Goal: Check status: Check status

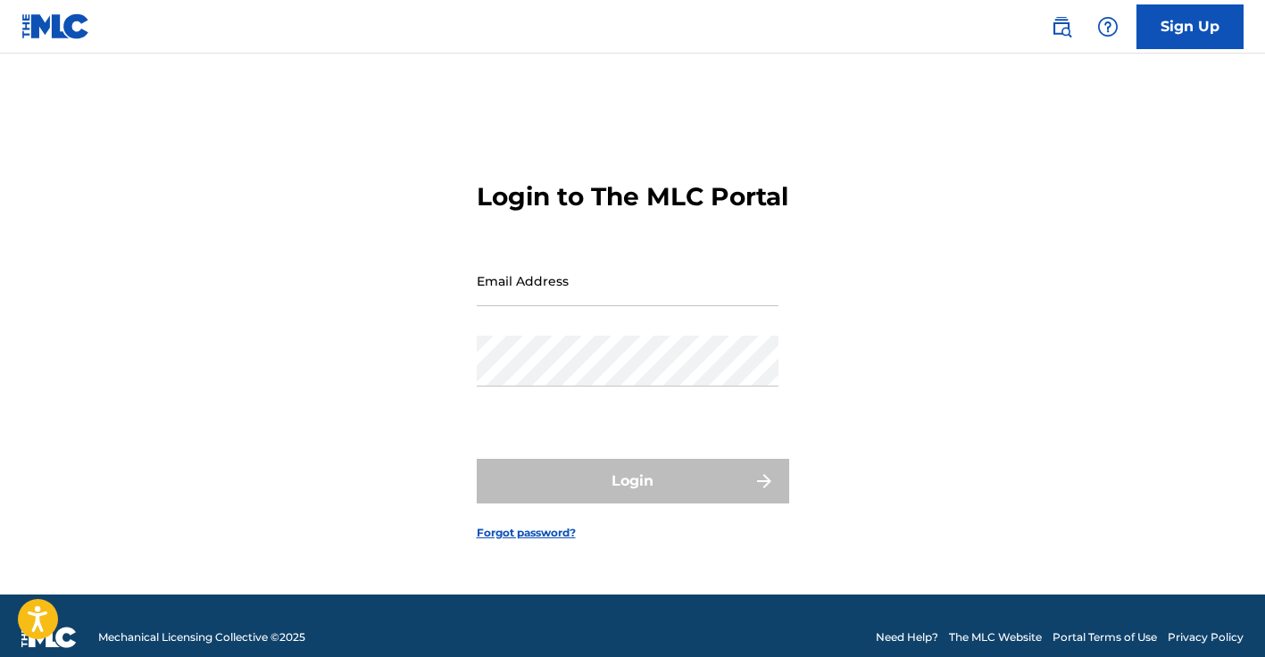
click at [544, 283] on input "Email Address" at bounding box center [628, 280] width 302 height 51
type input "[EMAIL_ADDRESS][DOMAIN_NAME]"
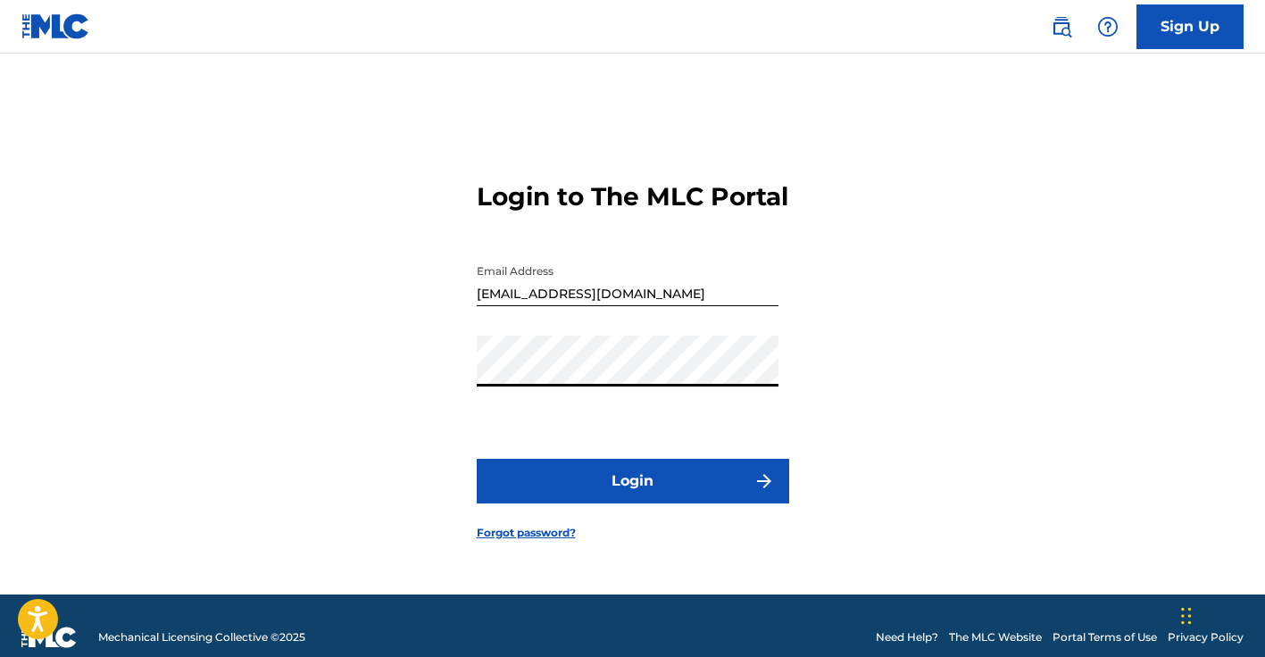
click at [477, 459] on button "Login" at bounding box center [633, 481] width 312 height 45
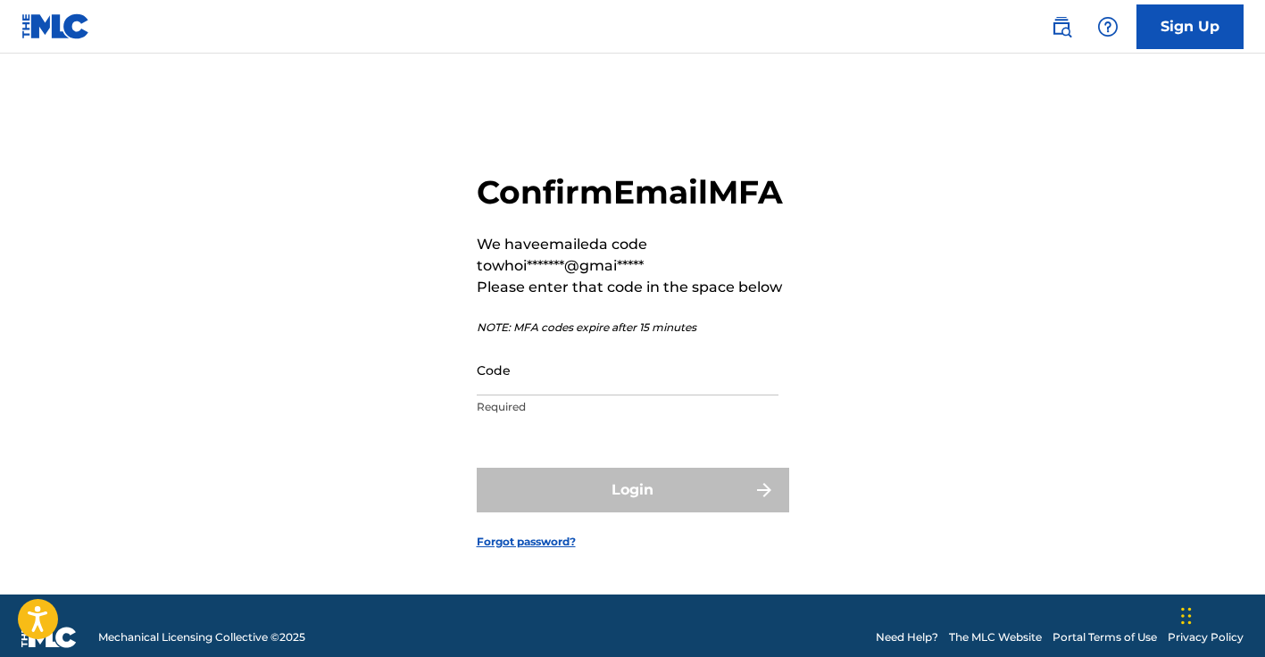
click at [635, 415] on p "Required" at bounding box center [628, 407] width 302 height 16
click at [649, 395] on input "Code" at bounding box center [628, 370] width 302 height 51
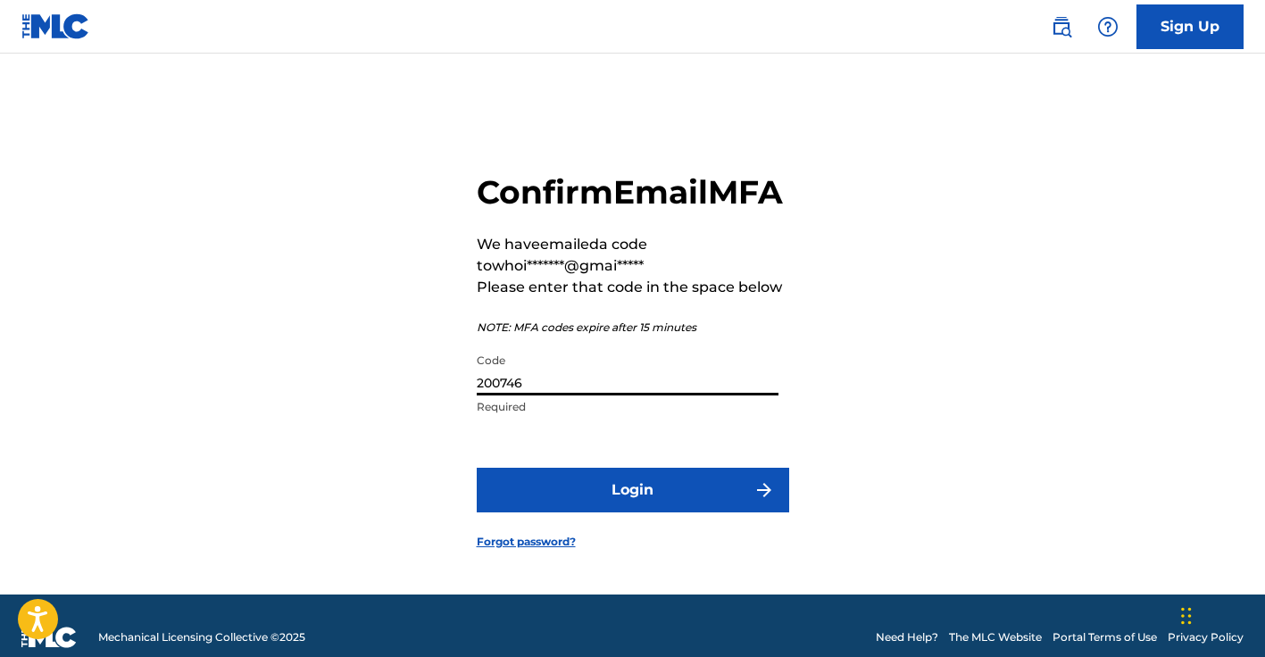
type input "200746"
click at [477, 468] on button "Login" at bounding box center [633, 490] width 312 height 45
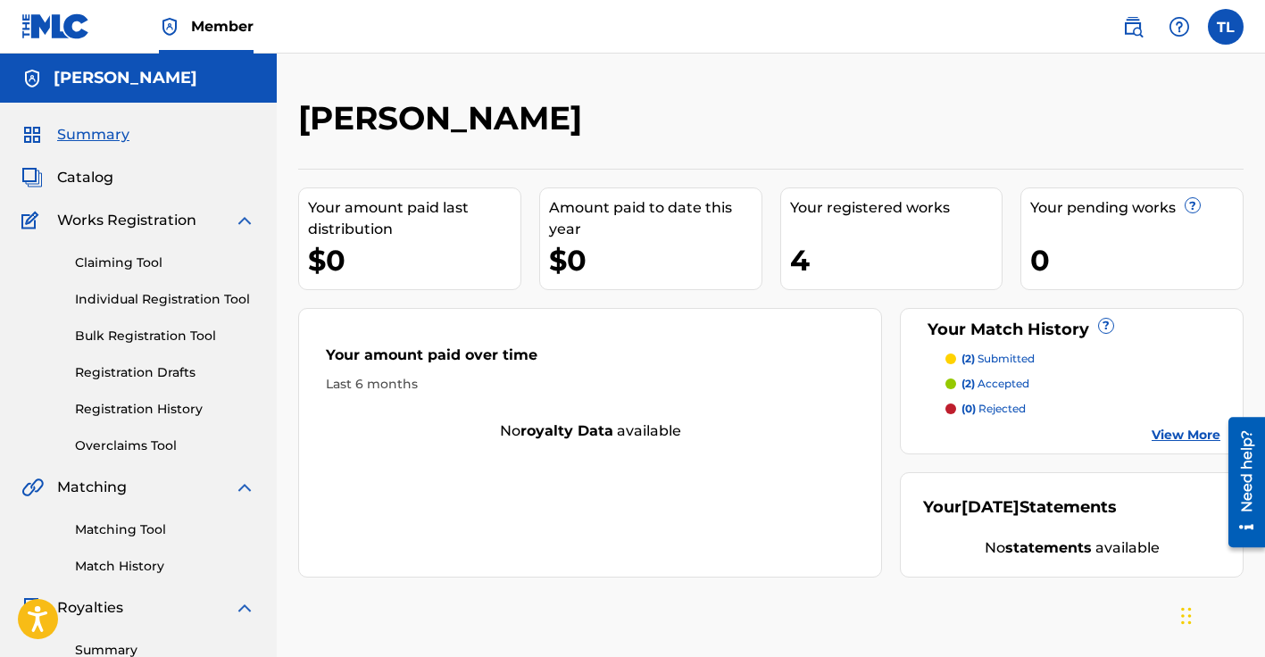
click at [172, 419] on div "Claiming Tool Individual Registration Tool Bulk Registration Tool Registration …" at bounding box center [138, 343] width 234 height 224
click at [173, 419] on div "Claiming Tool Individual Registration Tool Bulk Registration Tool Registration …" at bounding box center [138, 343] width 234 height 224
click at [178, 404] on link "Registration History" at bounding box center [165, 409] width 180 height 19
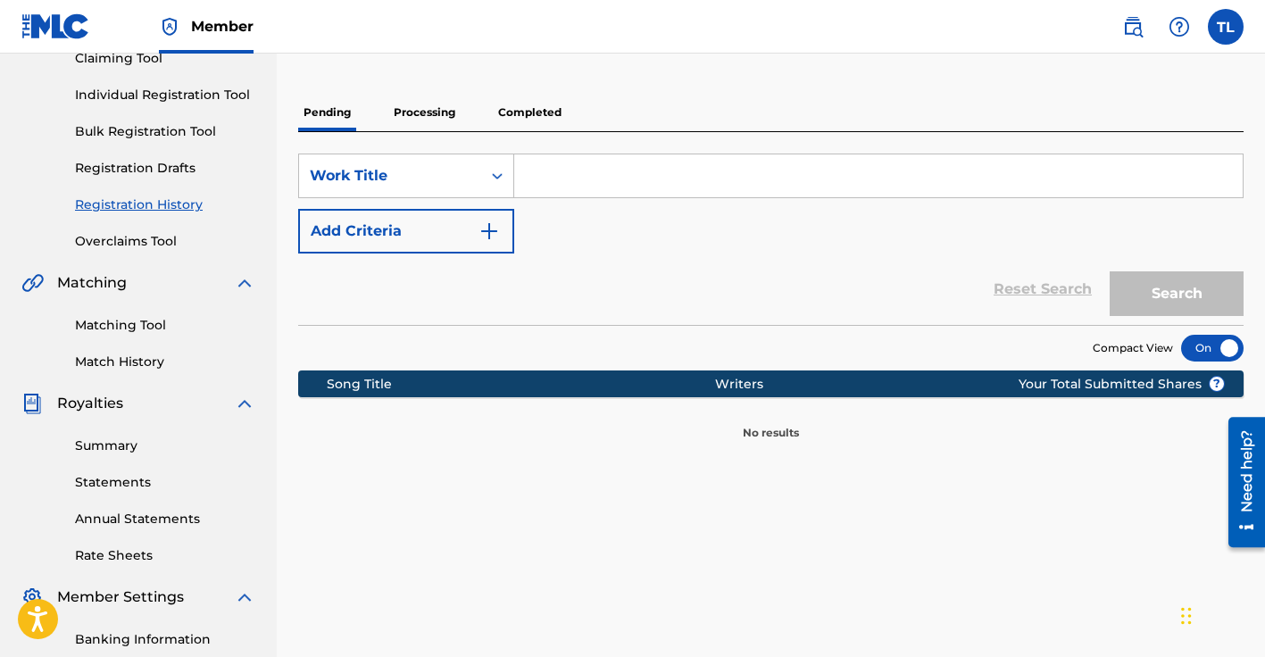
scroll to position [135, 0]
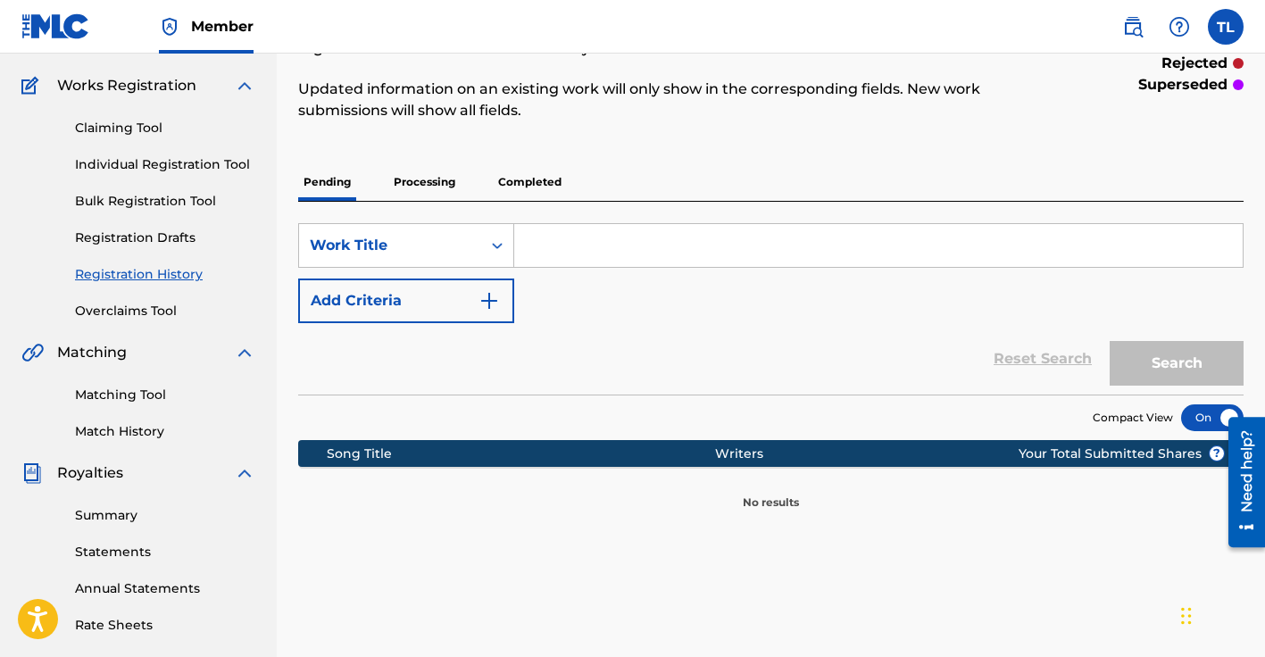
click at [380, 194] on div "Pending Processing Completed" at bounding box center [770, 181] width 945 height 37
click at [405, 189] on p "Processing" at bounding box center [424, 181] width 72 height 37
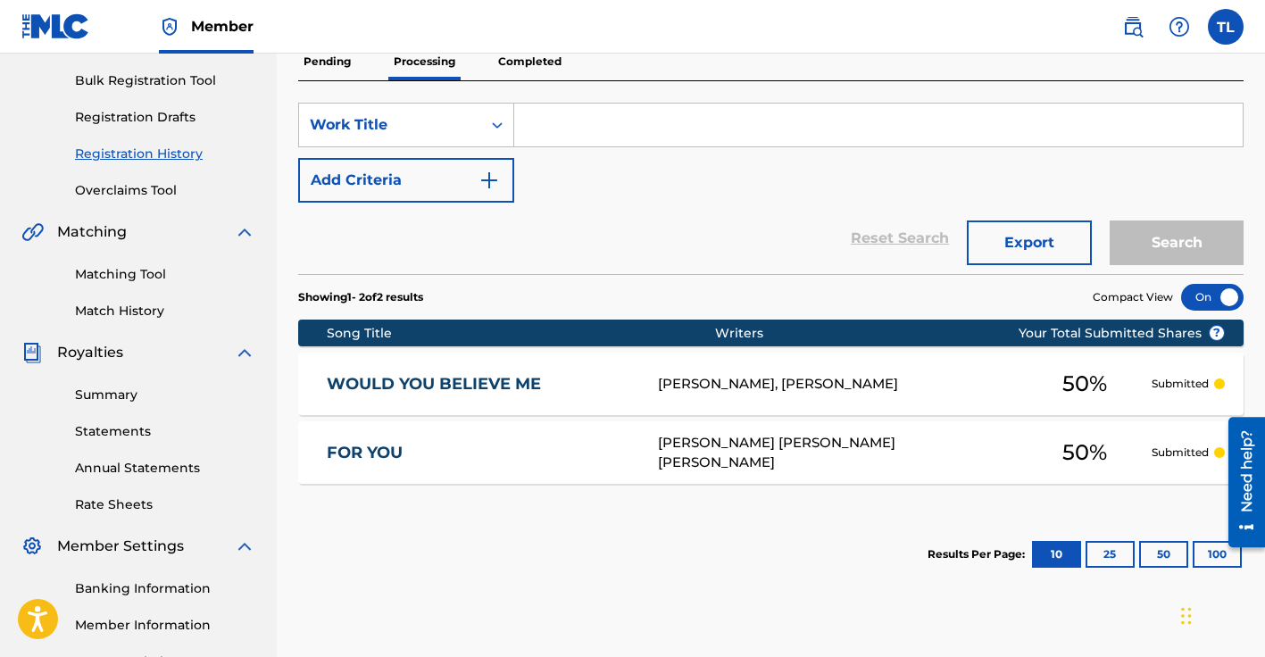
scroll to position [190, 0]
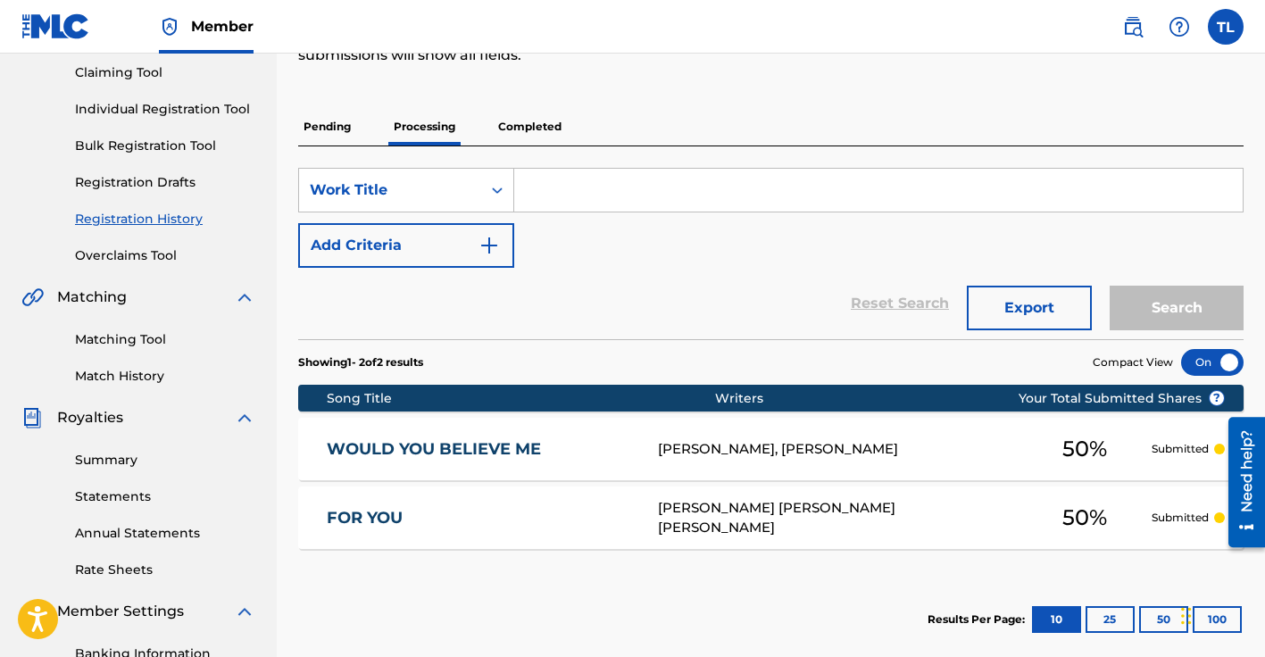
click at [510, 127] on p "Completed" at bounding box center [530, 126] width 74 height 37
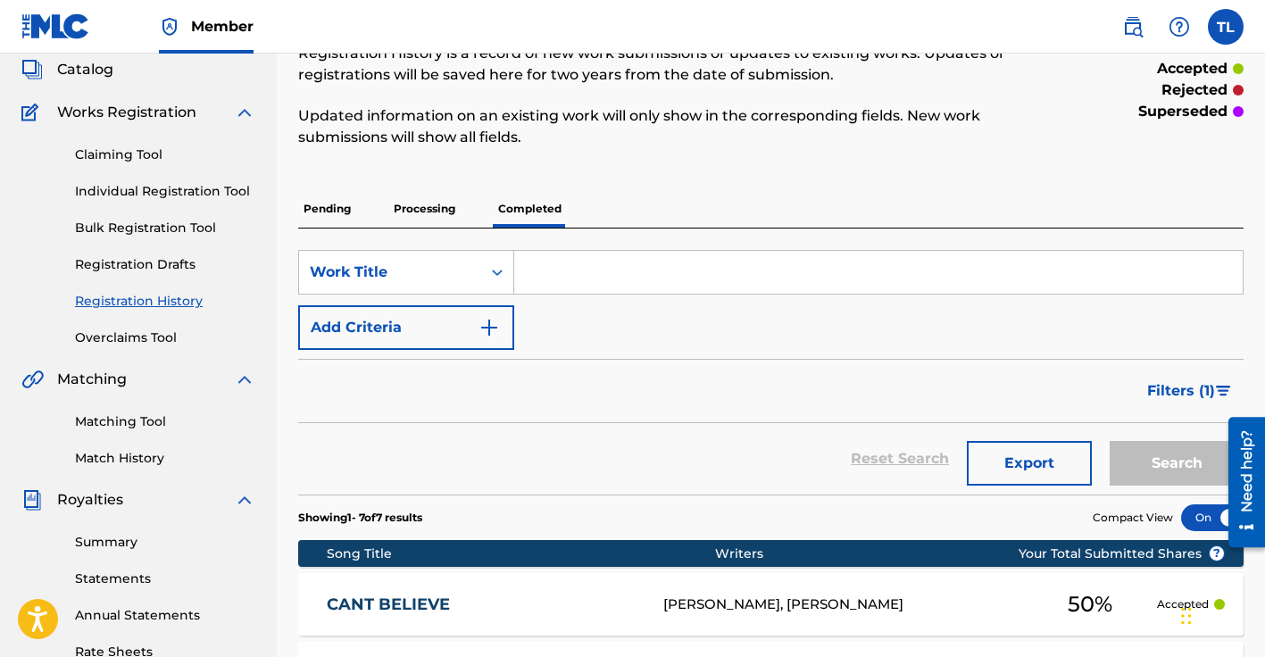
scroll to position [92, 0]
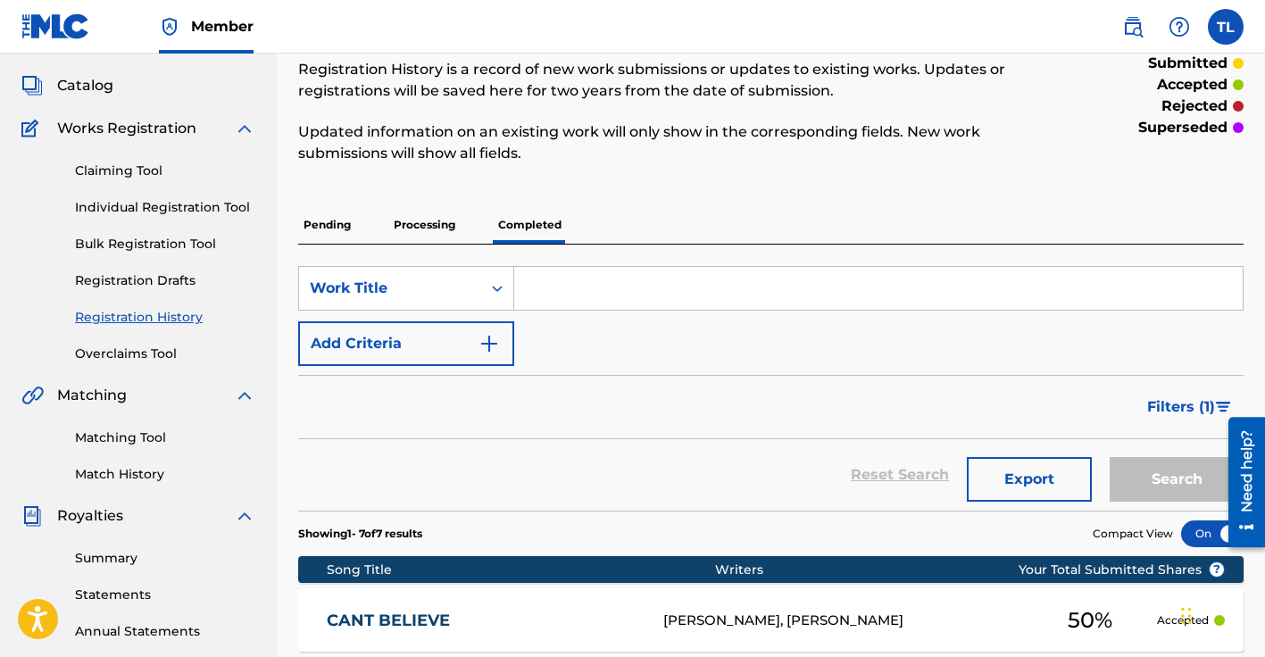
click at [154, 469] on link "Match History" at bounding box center [165, 474] width 180 height 19
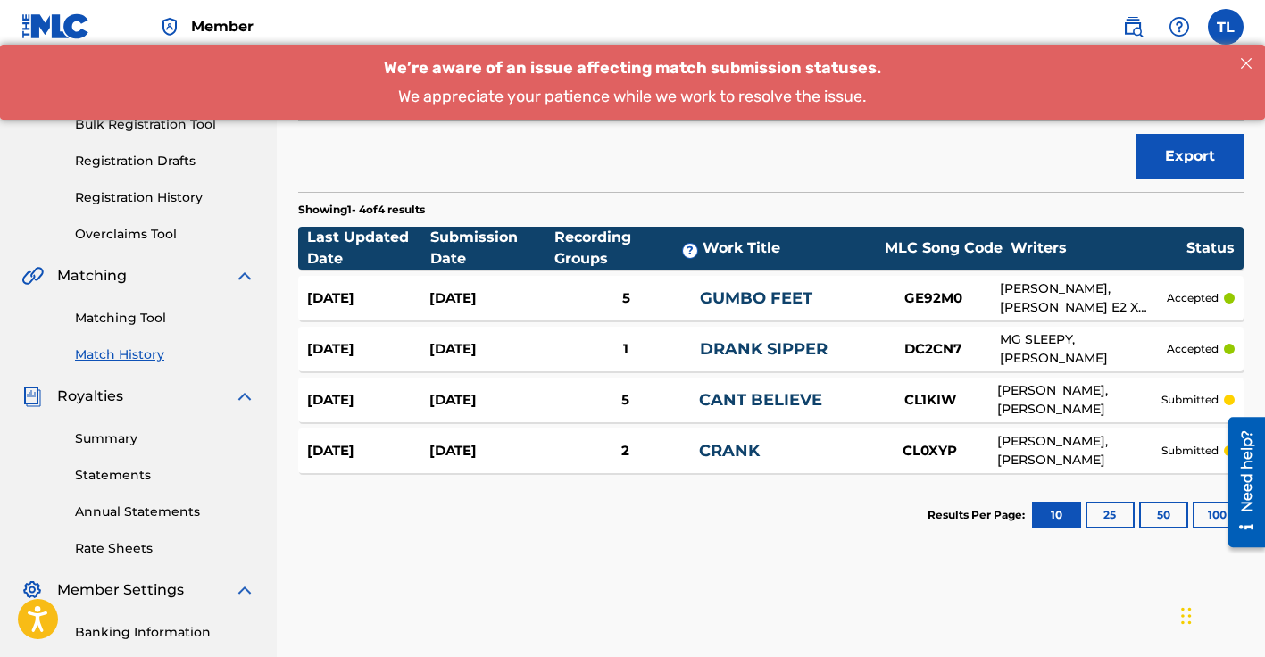
scroll to position [215, 0]
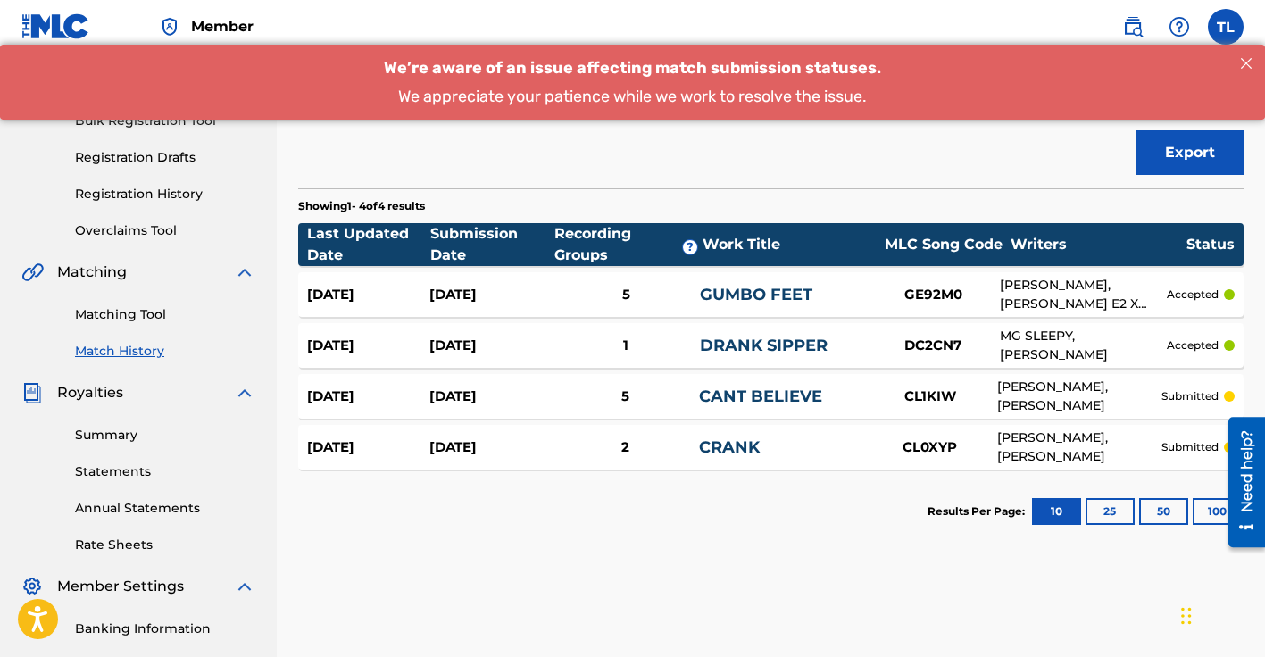
click at [781, 207] on section "Showing 1 - 4 of 4 results" at bounding box center [770, 201] width 945 height 26
click at [1250, 526] on div "Open Resource Center" at bounding box center [1247, 526] width 14 height 14
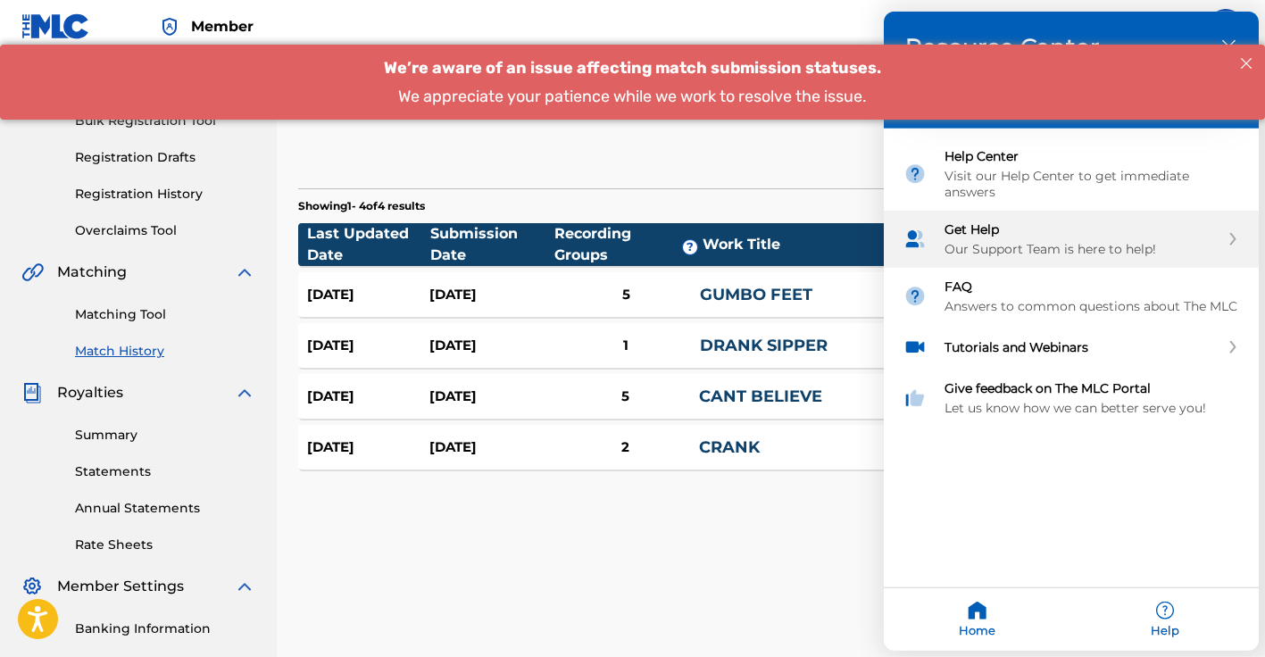
click at [1165, 236] on div "Get Help Our Support Team is here to help!" at bounding box center [1081, 239] width 275 height 36
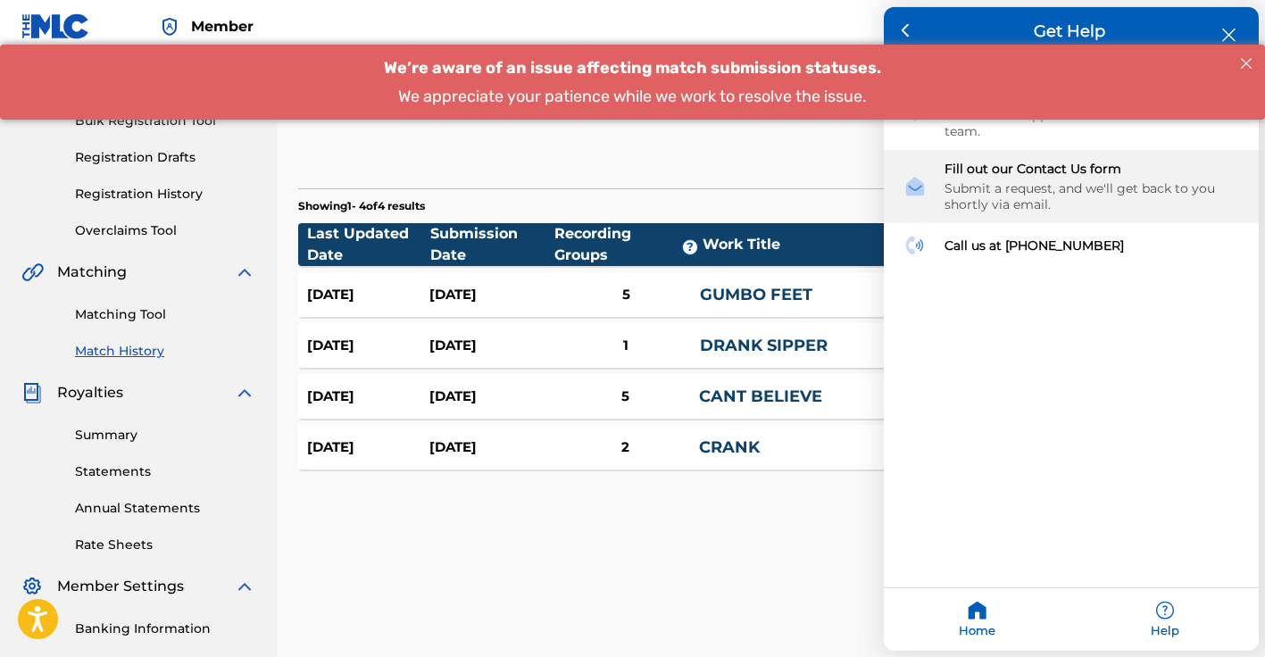
click at [1143, 180] on div "Submit a request, and we'll get back to you shortly via email." at bounding box center [1091, 196] width 295 height 32
